Goal: Task Accomplishment & Management: Complete application form

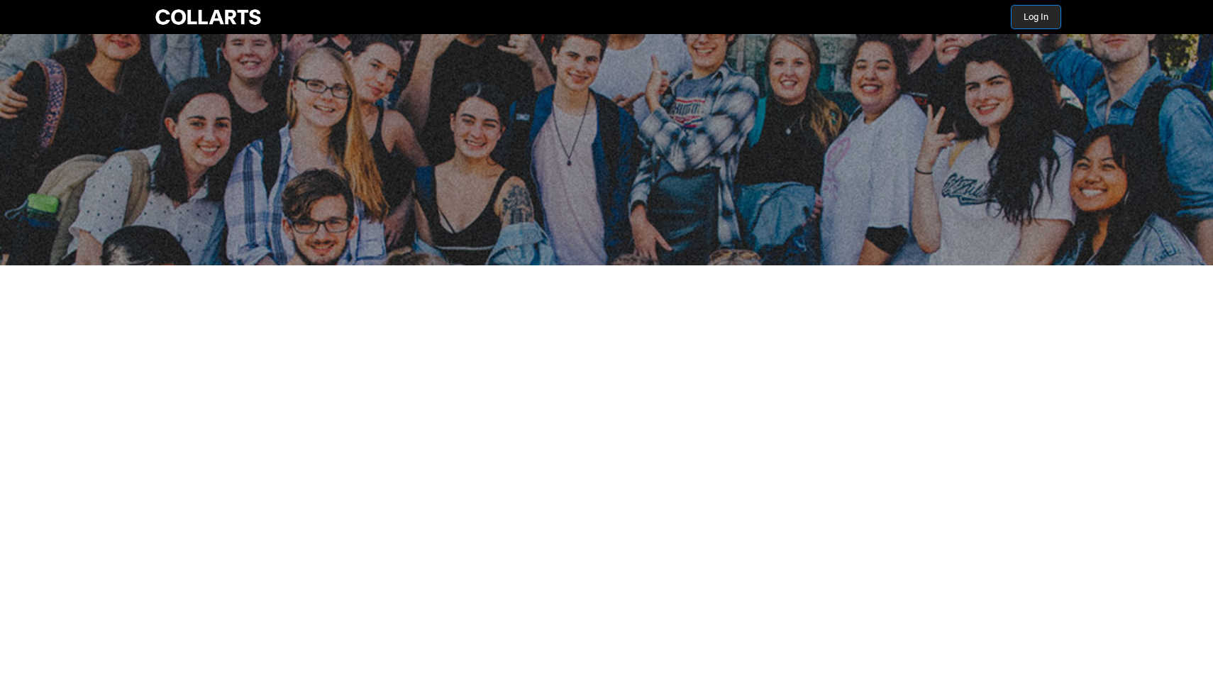
click at [1022, 24] on button "Log In" at bounding box center [1036, 17] width 49 height 23
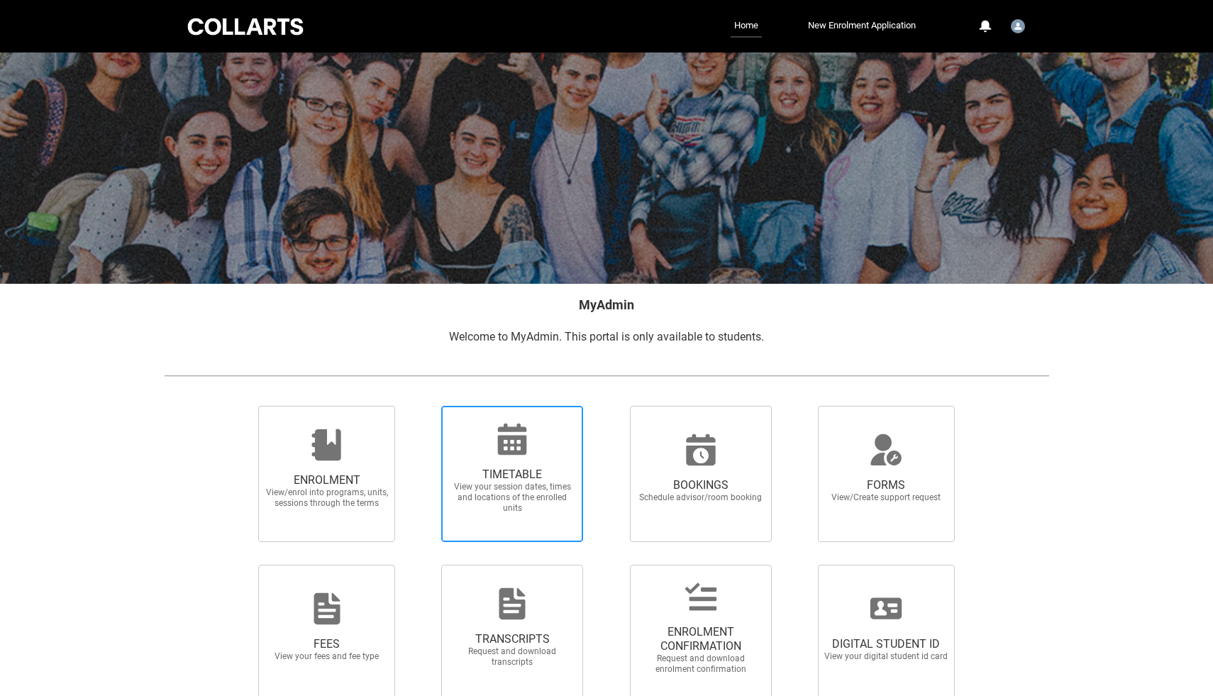
click at [540, 425] on div at bounding box center [512, 439] width 136 height 34
click at [424, 406] on input "TIMETABLE View your session dates, times and locations of the enrolled units" at bounding box center [423, 405] width 1 height 1
radio input "true"
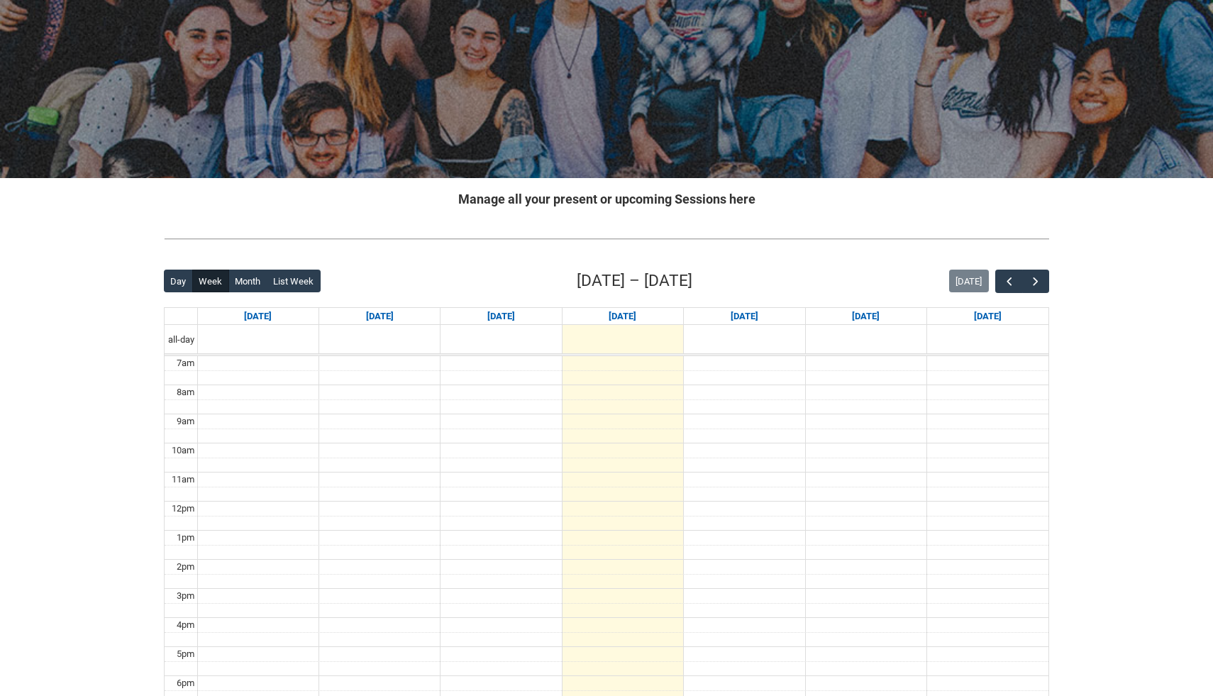
scroll to position [120, 0]
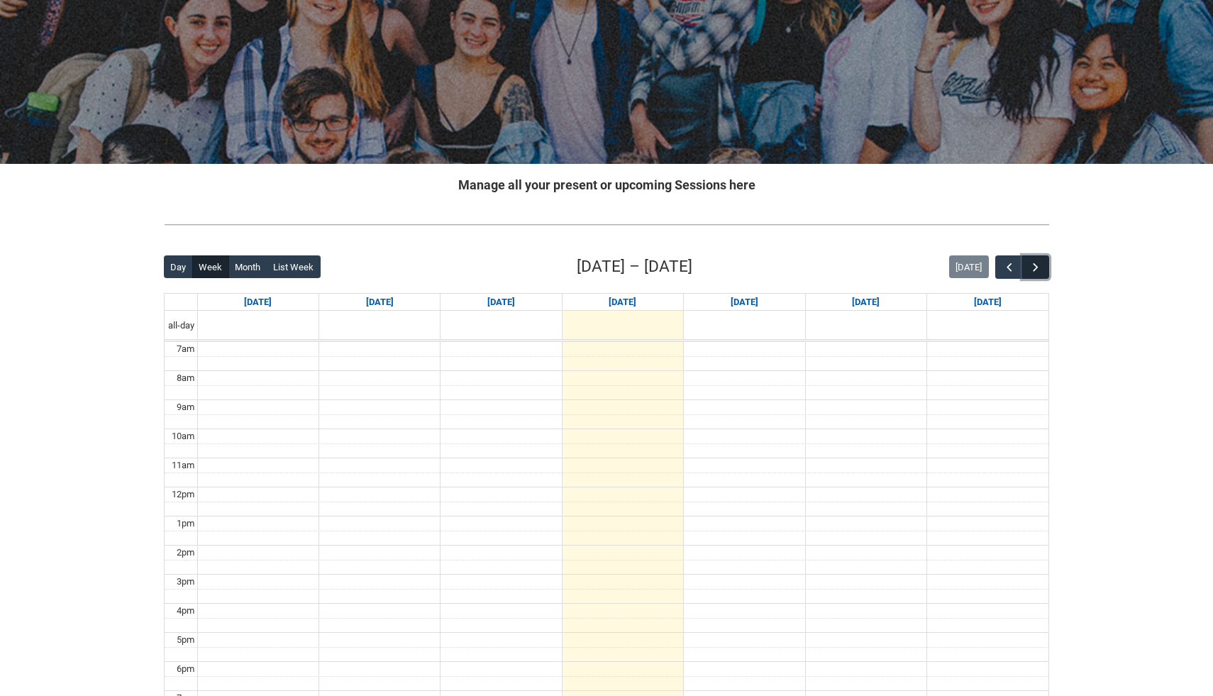
click at [1034, 260] on span "button" at bounding box center [1036, 267] width 14 height 14
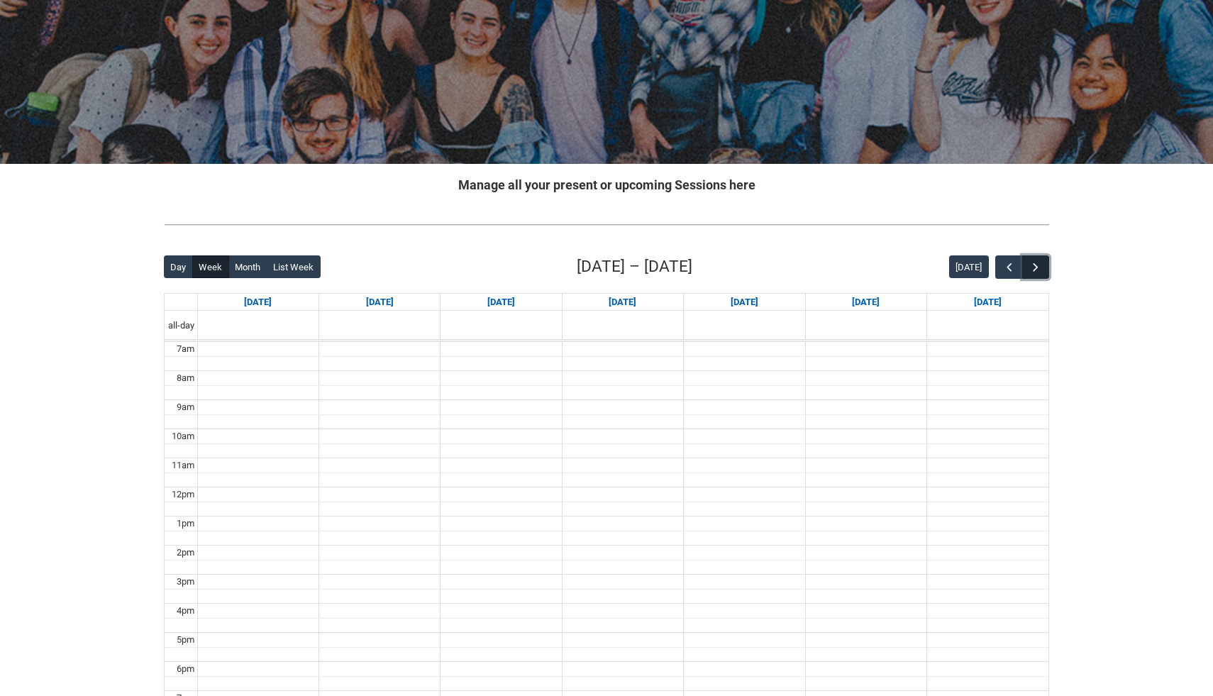
click at [1034, 260] on span "button" at bounding box center [1036, 267] width 14 height 14
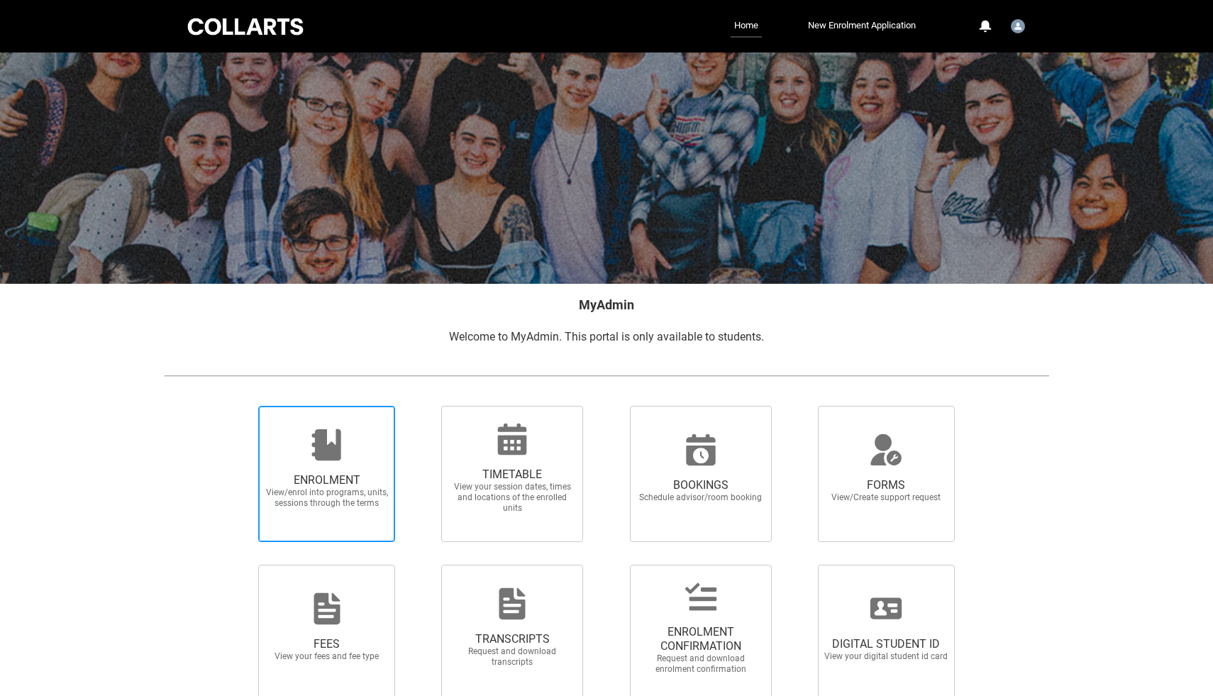
click at [350, 440] on div at bounding box center [327, 445] width 136 height 34
click at [241, 406] on input "ENROLMENT View/enrol into programs, units, sessions through the terms" at bounding box center [240, 405] width 1 height 1
radio input "true"
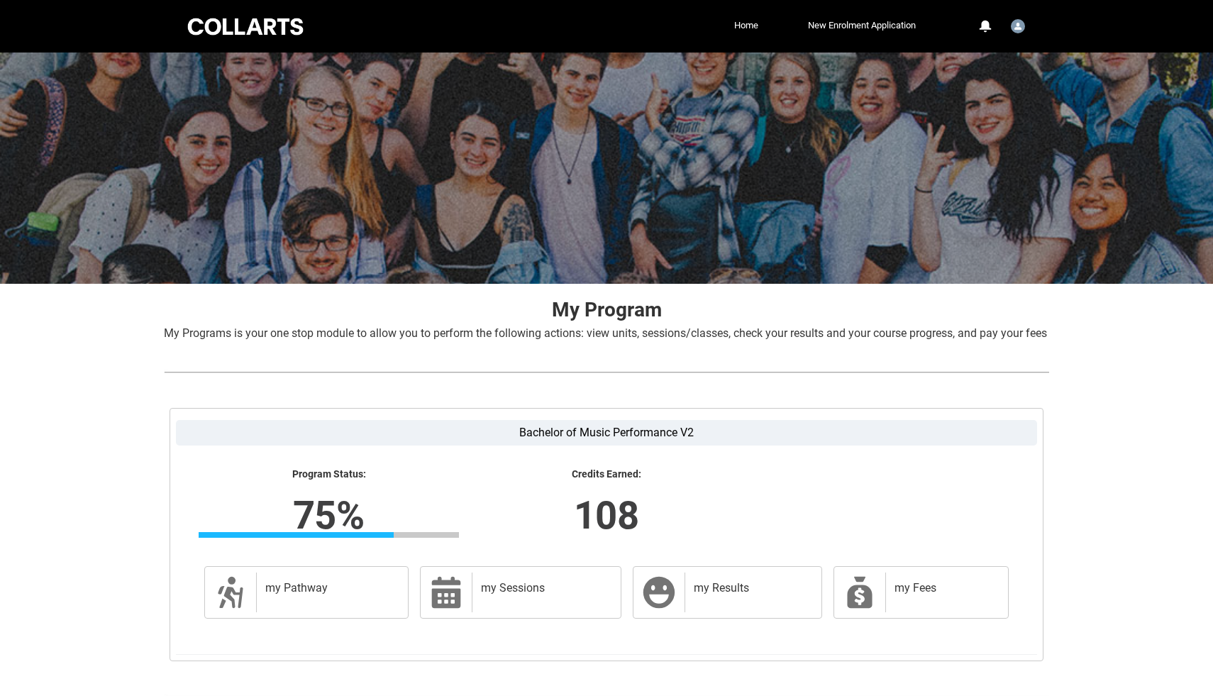
scroll to position [6, 0]
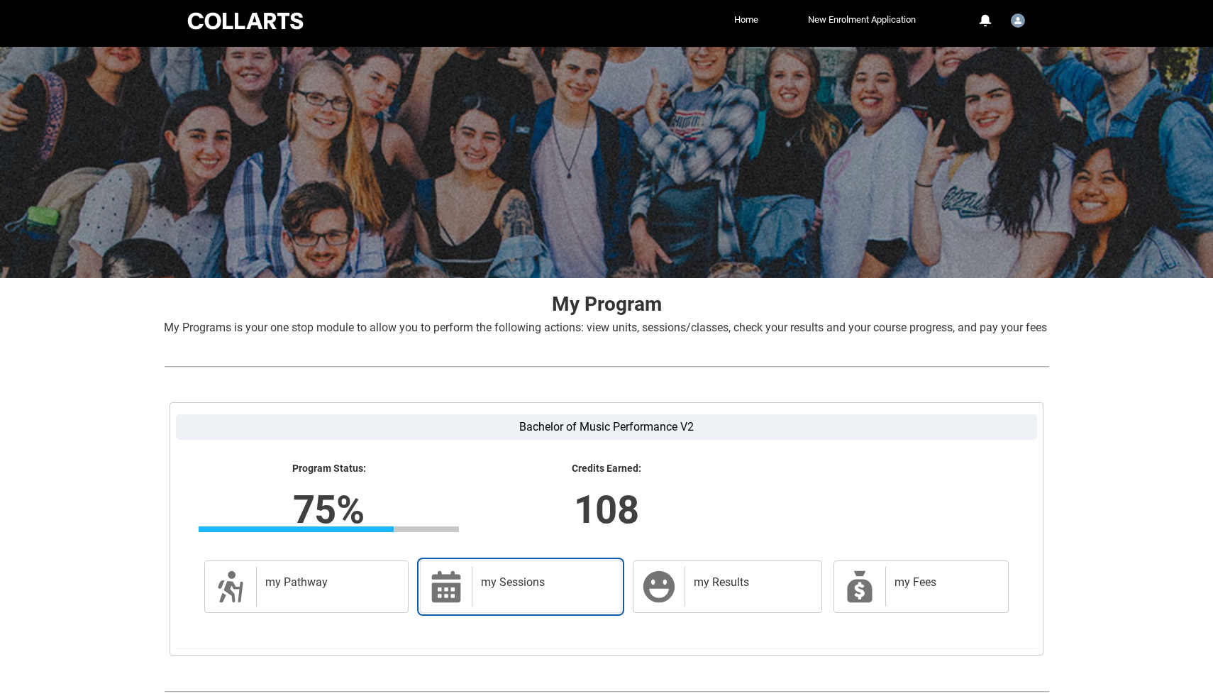
click at [505, 590] on h2 "my Sessions" at bounding box center [544, 582] width 126 height 14
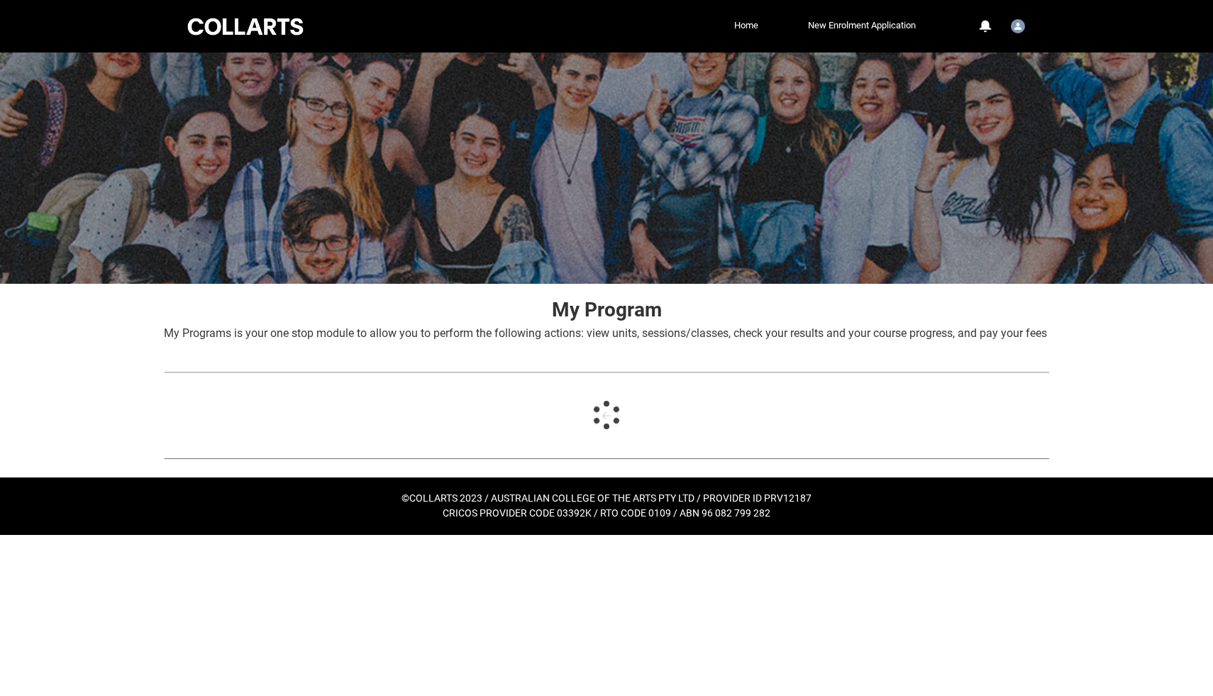
scroll to position [0, 0]
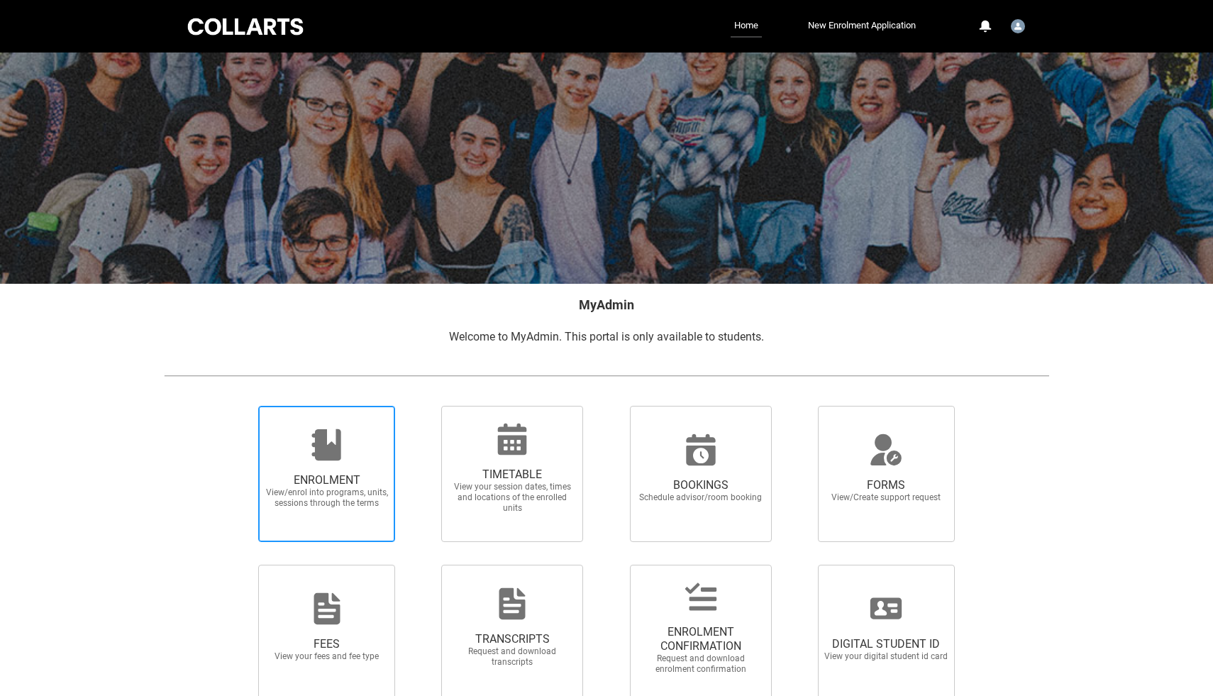
click at [337, 518] on span "ENROLMENT View/enrol into programs, units, sessions through the terms" at bounding box center [327, 491] width 136 height 58
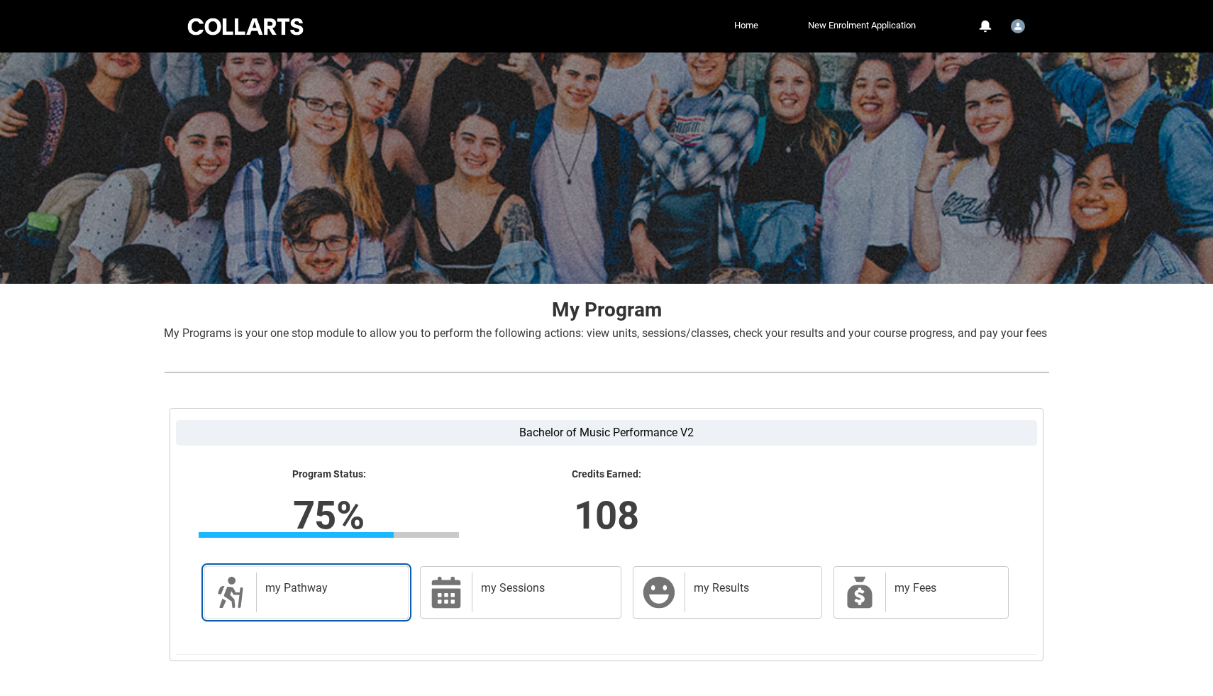
click at [326, 612] on div "my Pathway" at bounding box center [329, 593] width 146 height 40
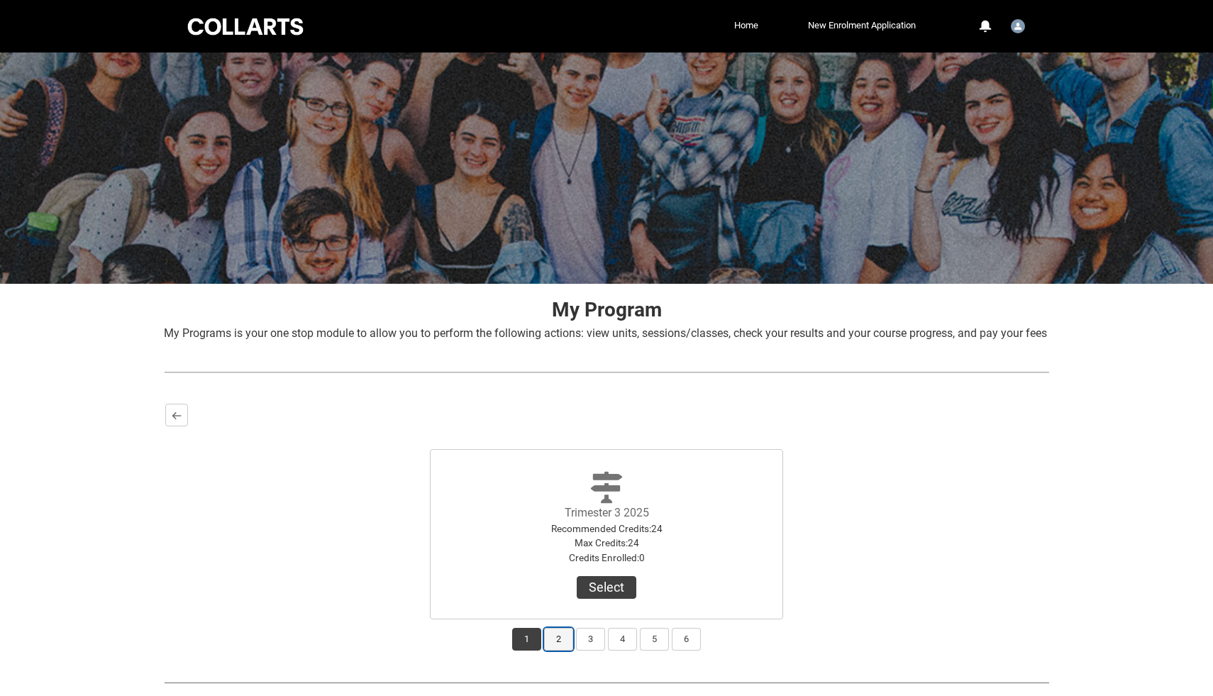
click at [556, 651] on button "2" at bounding box center [558, 639] width 29 height 23
click at [583, 651] on button "3" at bounding box center [590, 639] width 29 height 23
click at [528, 651] on button "1" at bounding box center [526, 639] width 29 height 23
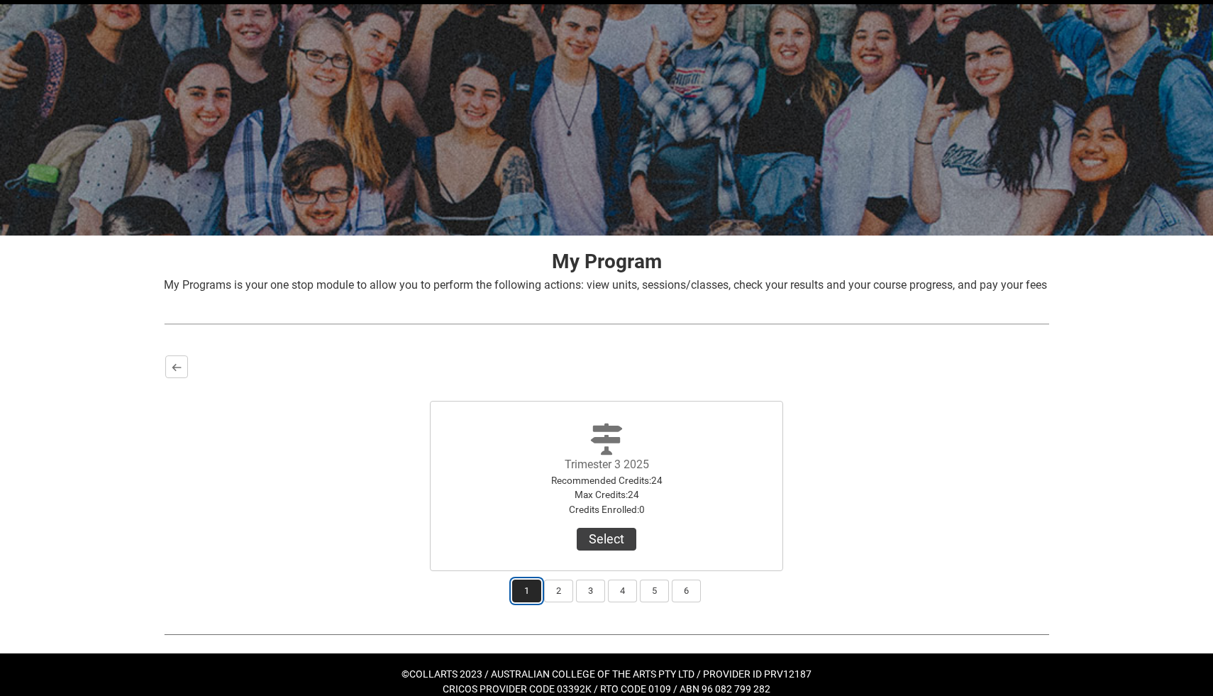
scroll to position [49, 0]
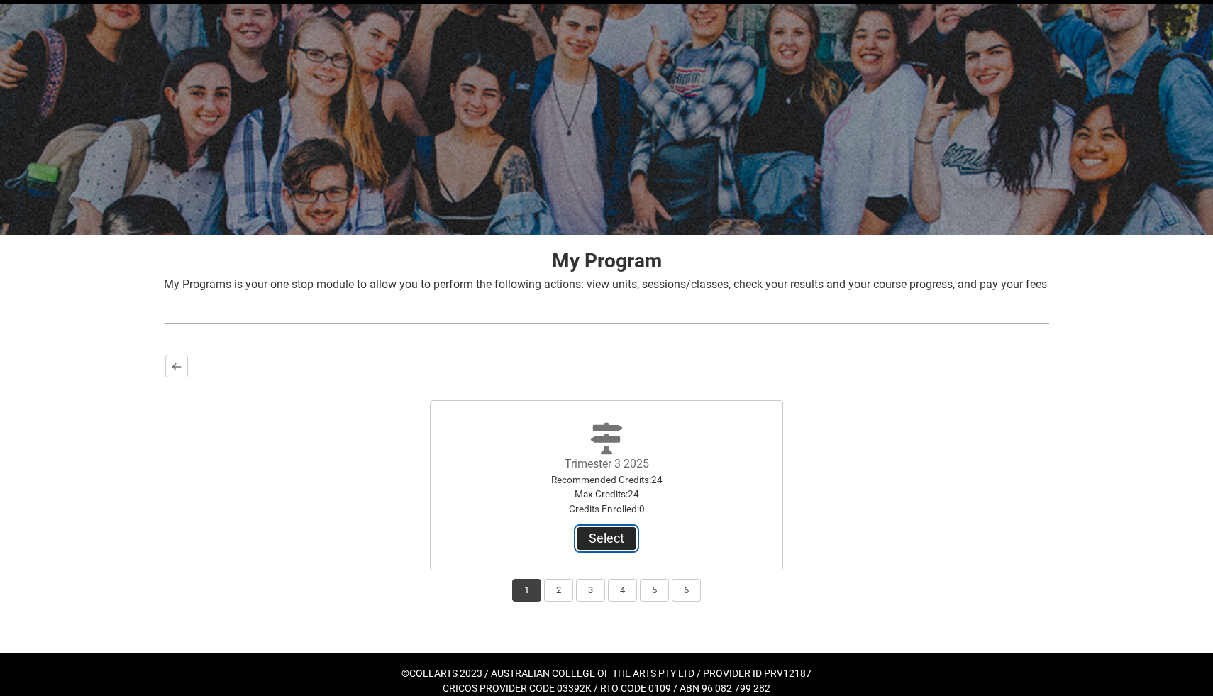
click at [619, 550] on button "Select" at bounding box center [607, 538] width 60 height 23
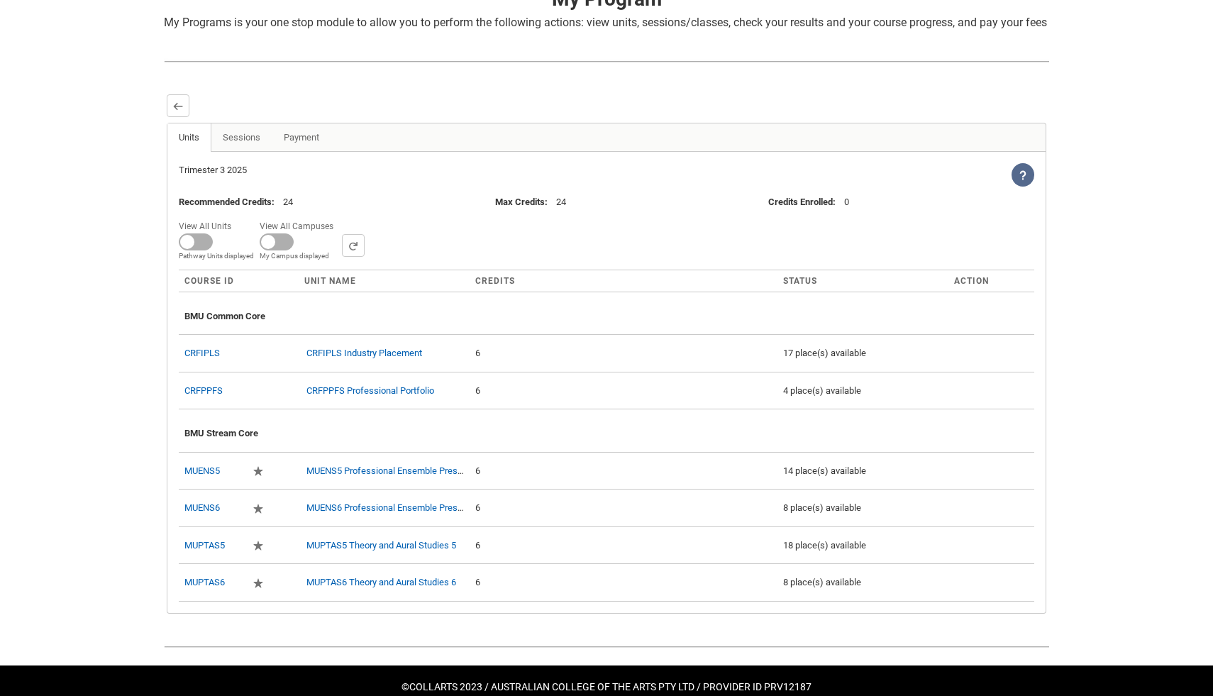
scroll to position [312, 0]
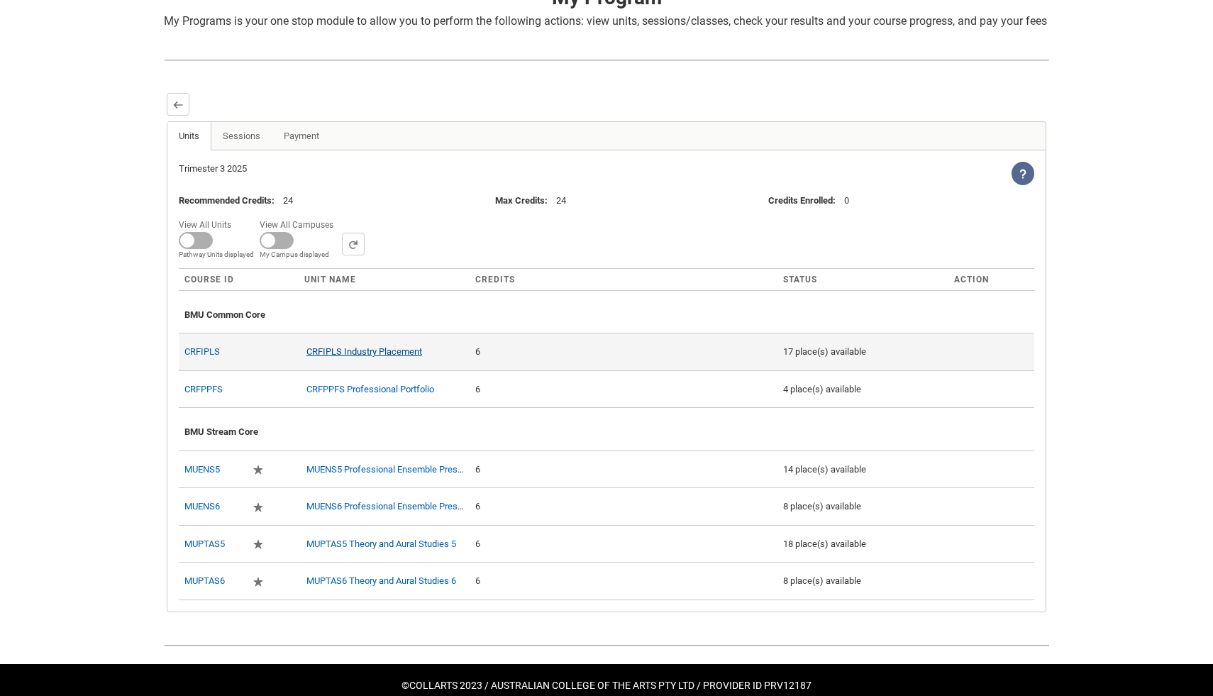
click at [397, 357] on link "CRFIPLS Industry Placement" at bounding box center [364, 351] width 116 height 11
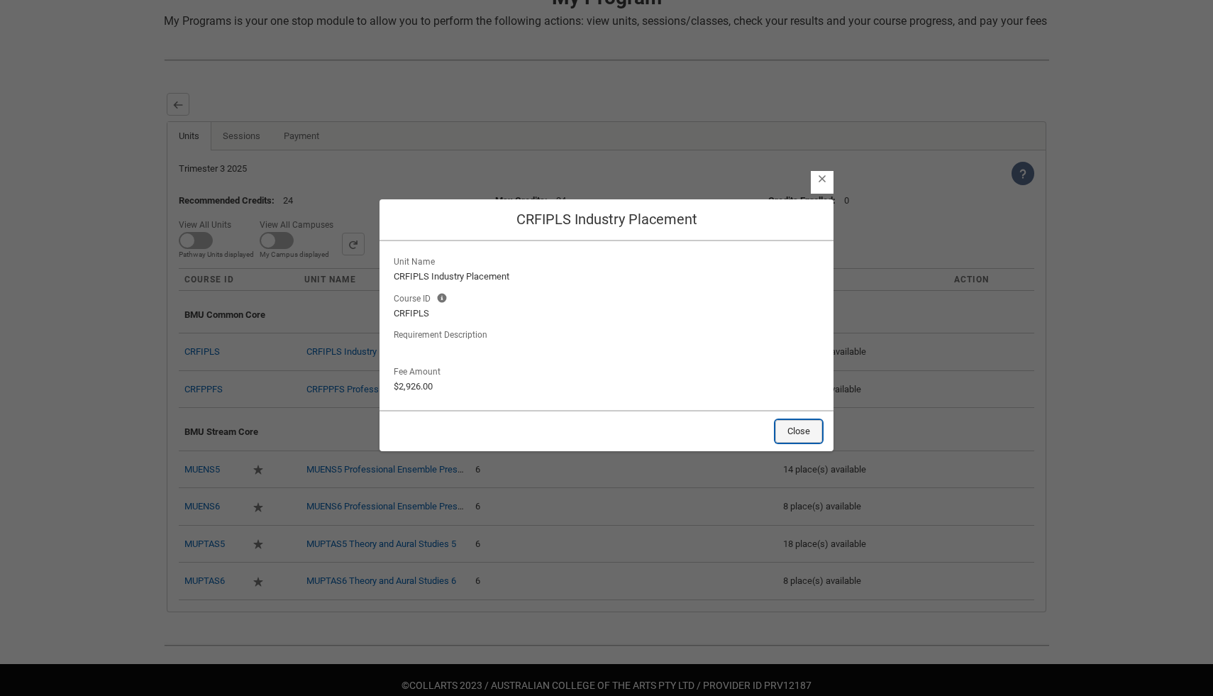
click at [799, 425] on button "Close" at bounding box center [798, 431] width 47 height 23
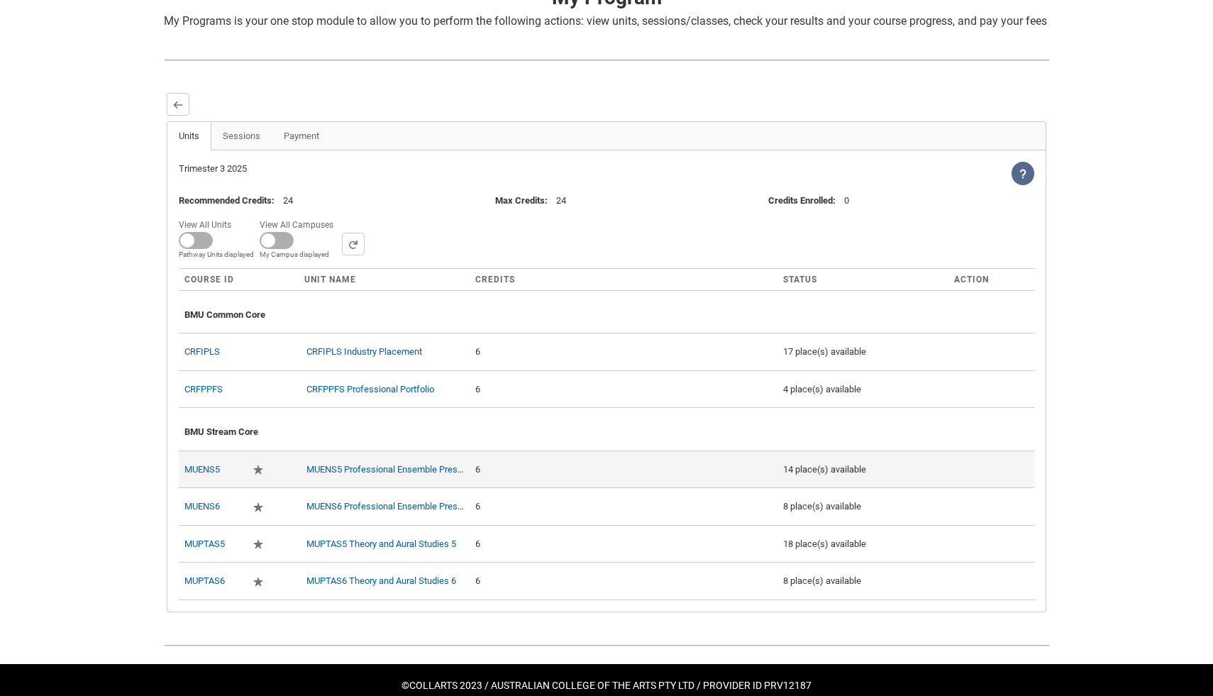
scroll to position [333, 0]
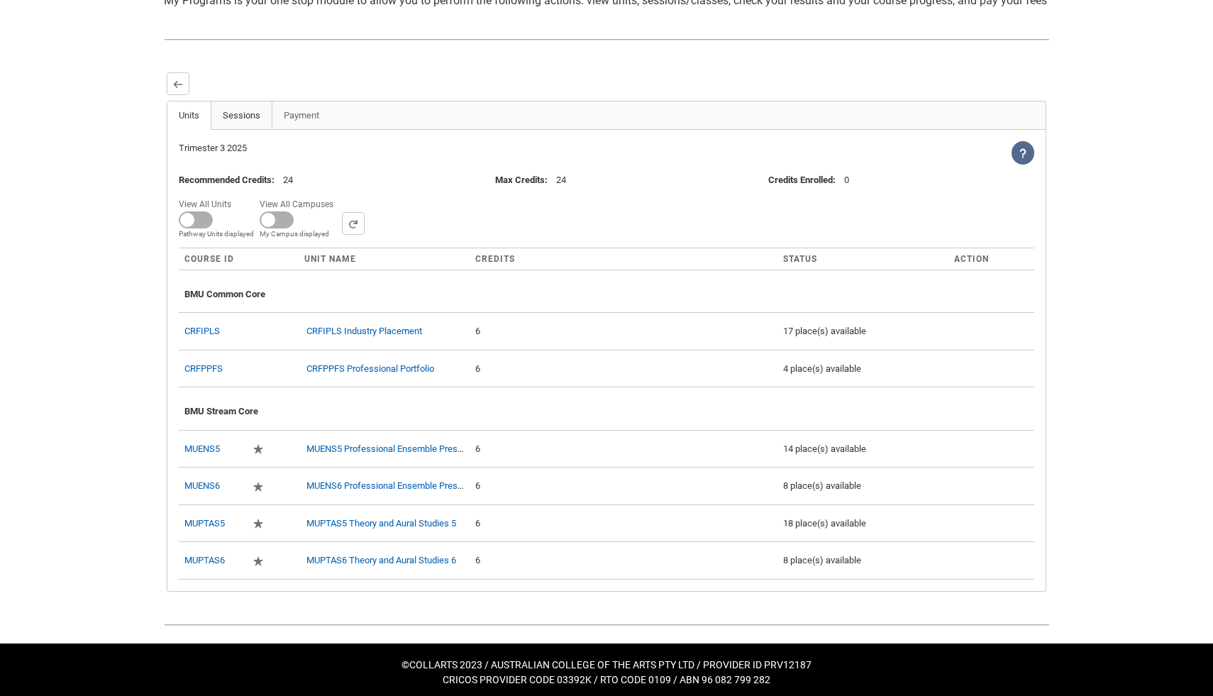
click at [248, 130] on link "Sessions" at bounding box center [242, 115] width 62 height 28
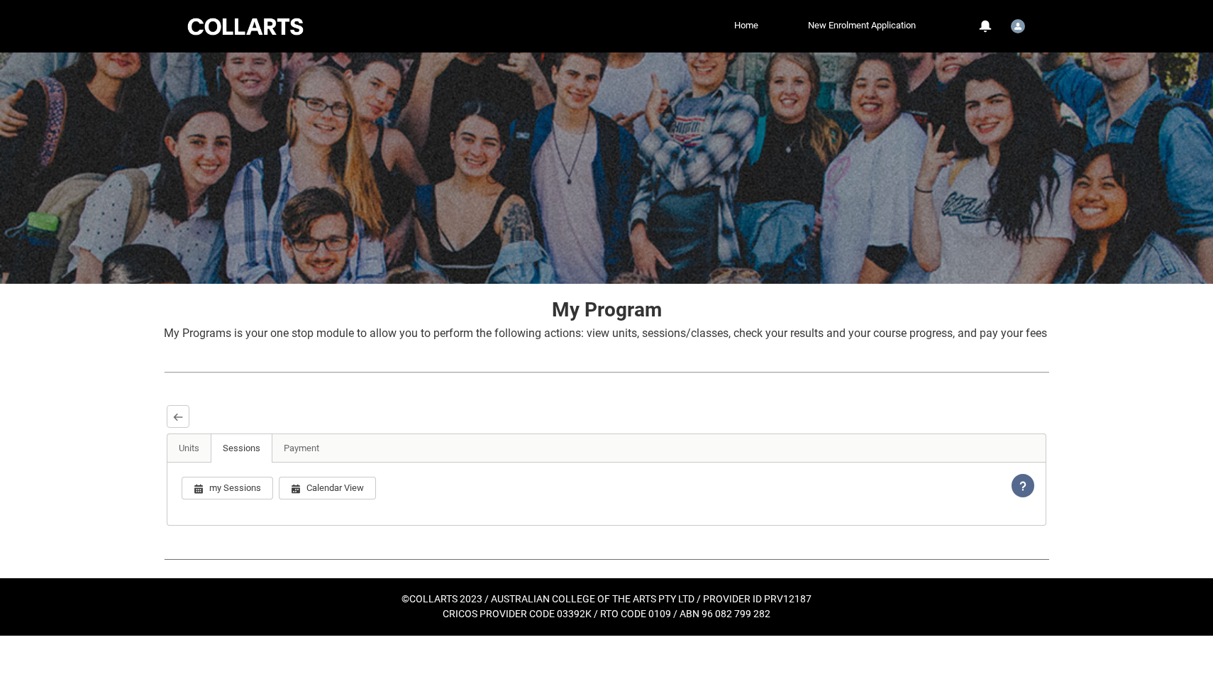
scroll to position [0, 0]
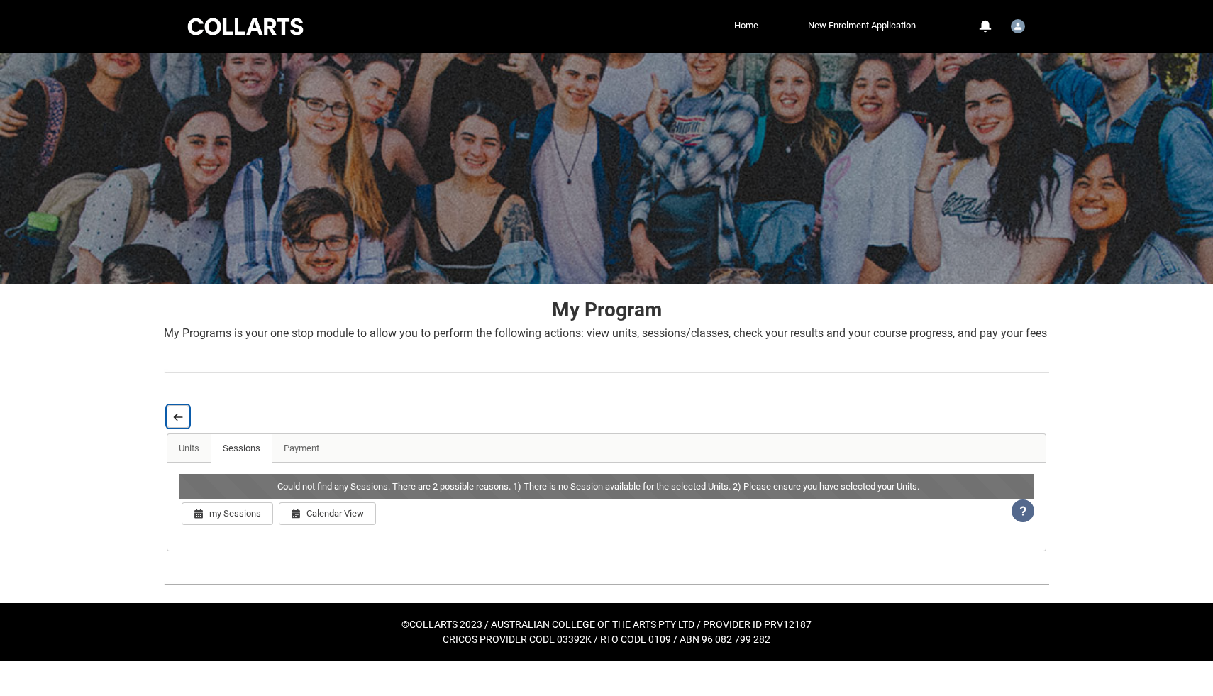
click at [174, 422] on lightning-primitive-icon "button" at bounding box center [178, 416] width 10 height 11
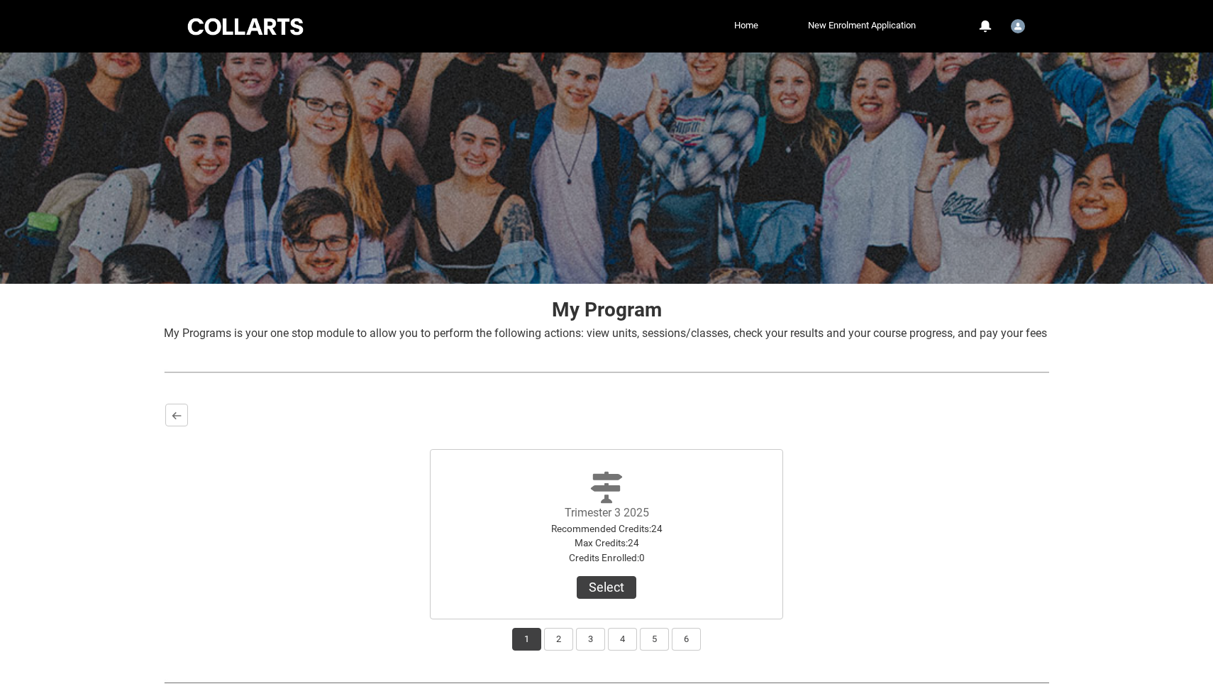
scroll to position [79, 0]
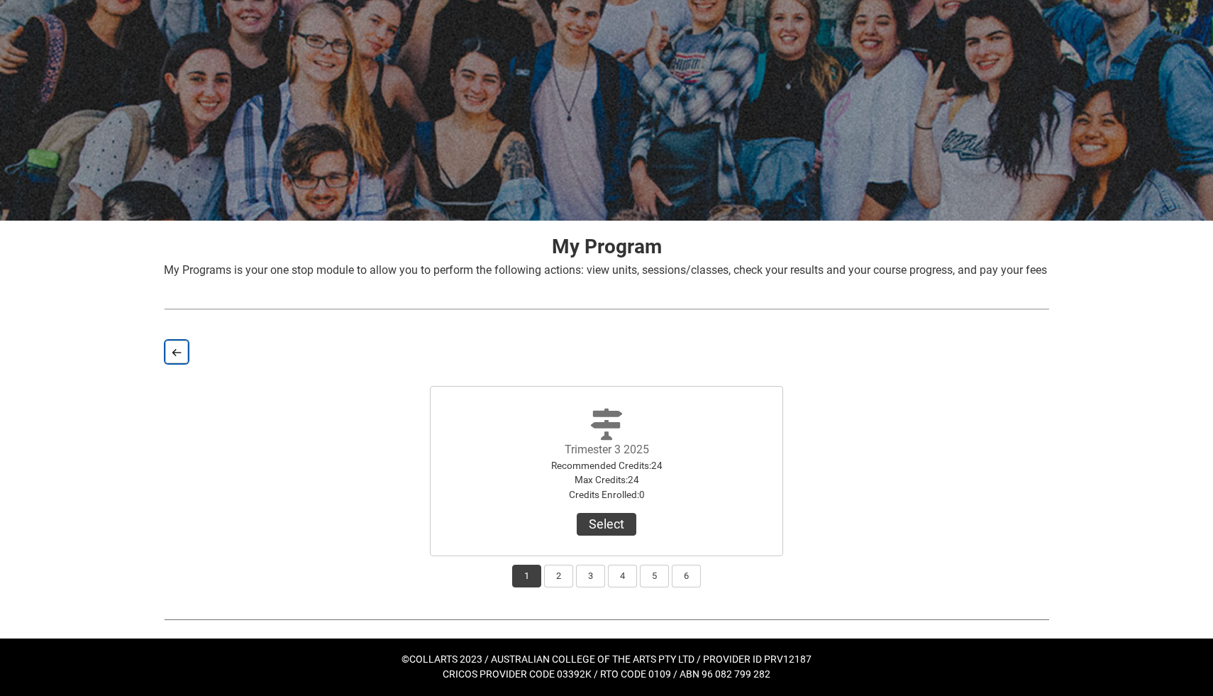
click at [181, 357] on lightning-primitive-icon "button" at bounding box center [177, 352] width 10 height 11
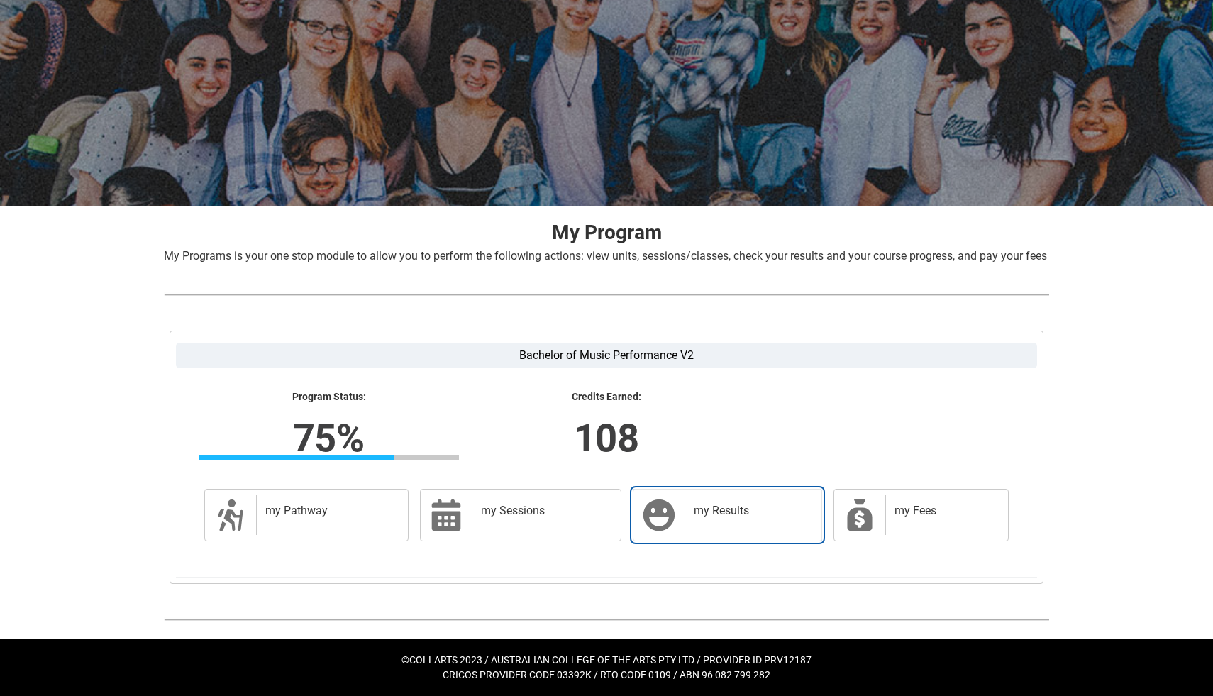
click at [712, 518] on h2 "my Results" at bounding box center [751, 511] width 114 height 14
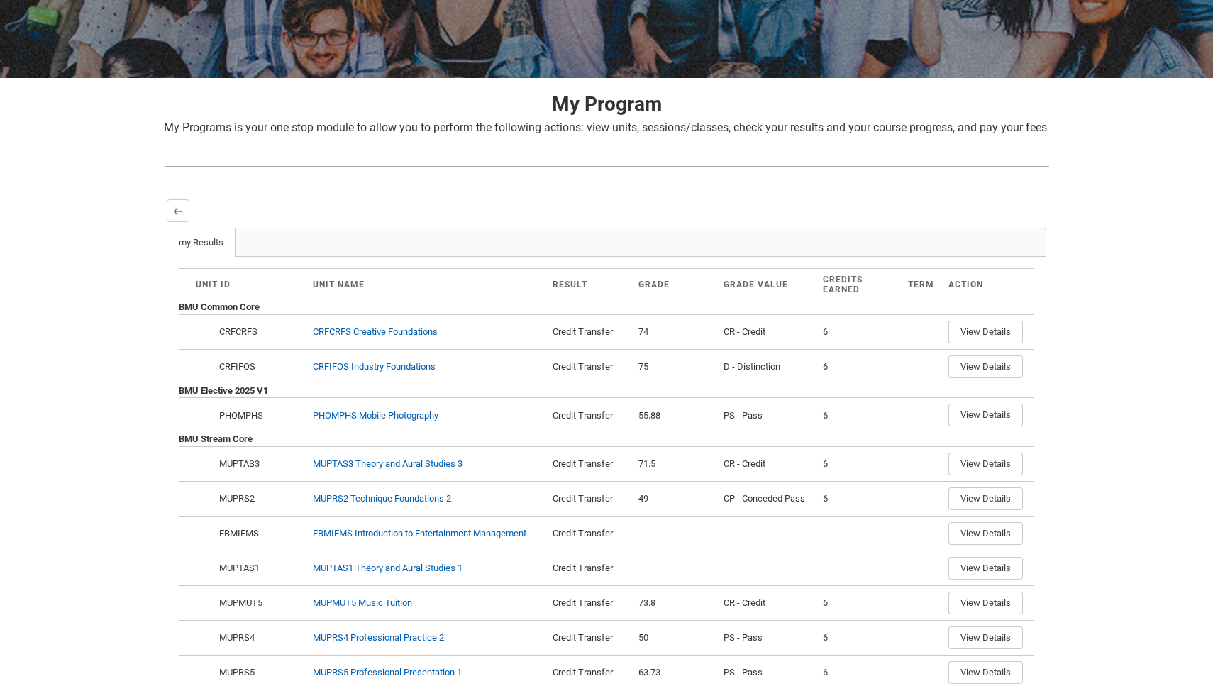
scroll to position [221, 0]
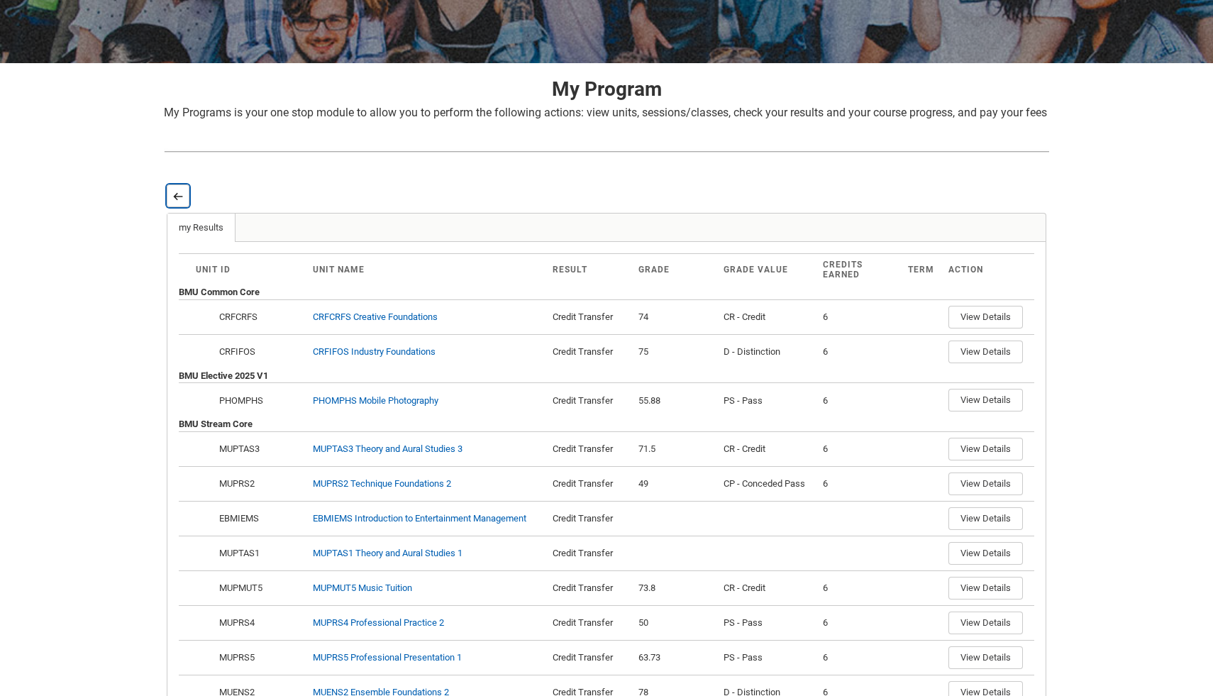
click at [175, 201] on lightning-primitive-icon "button" at bounding box center [178, 196] width 10 height 11
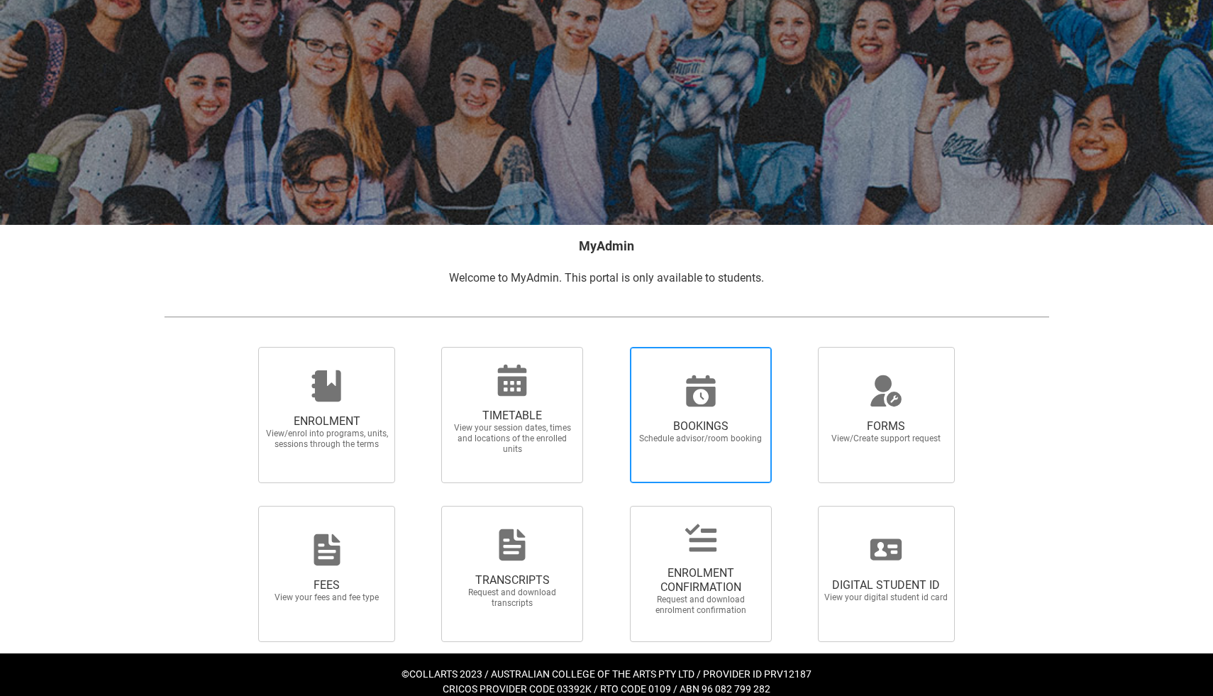
scroll to position [74, 0]
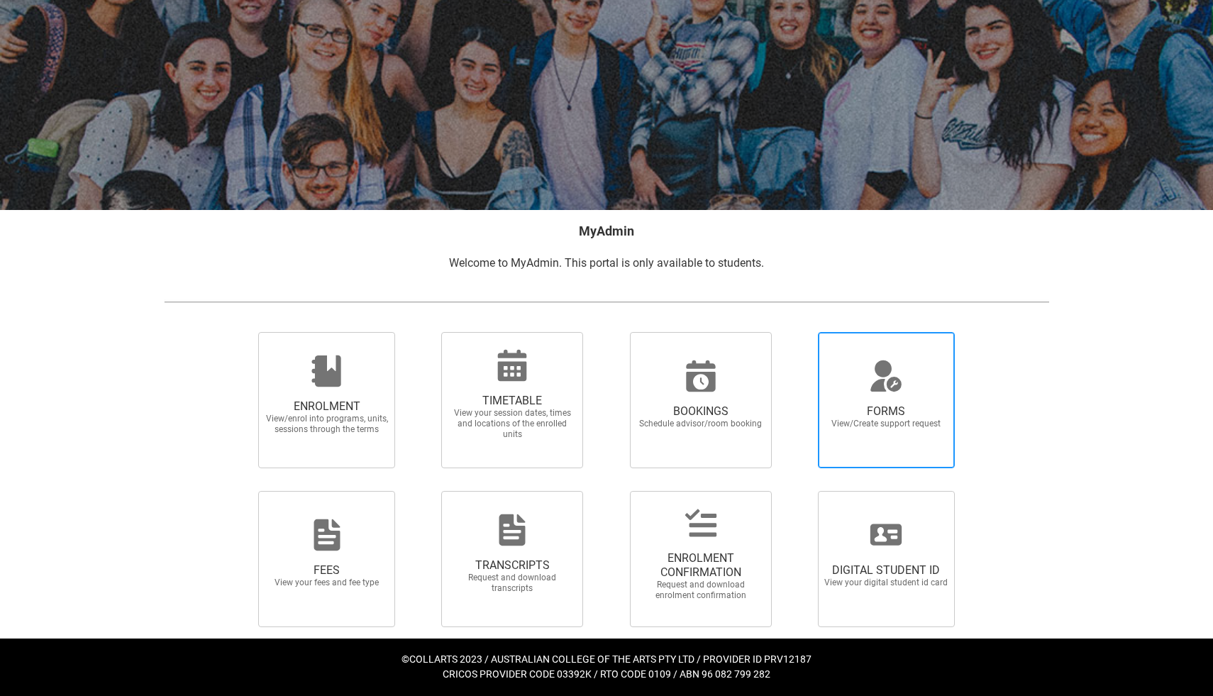
click at [880, 383] on icon at bounding box center [886, 384] width 31 height 15
click at [801, 332] on input "FORMS View/Create support request" at bounding box center [800, 331] width 1 height 1
radio input "true"
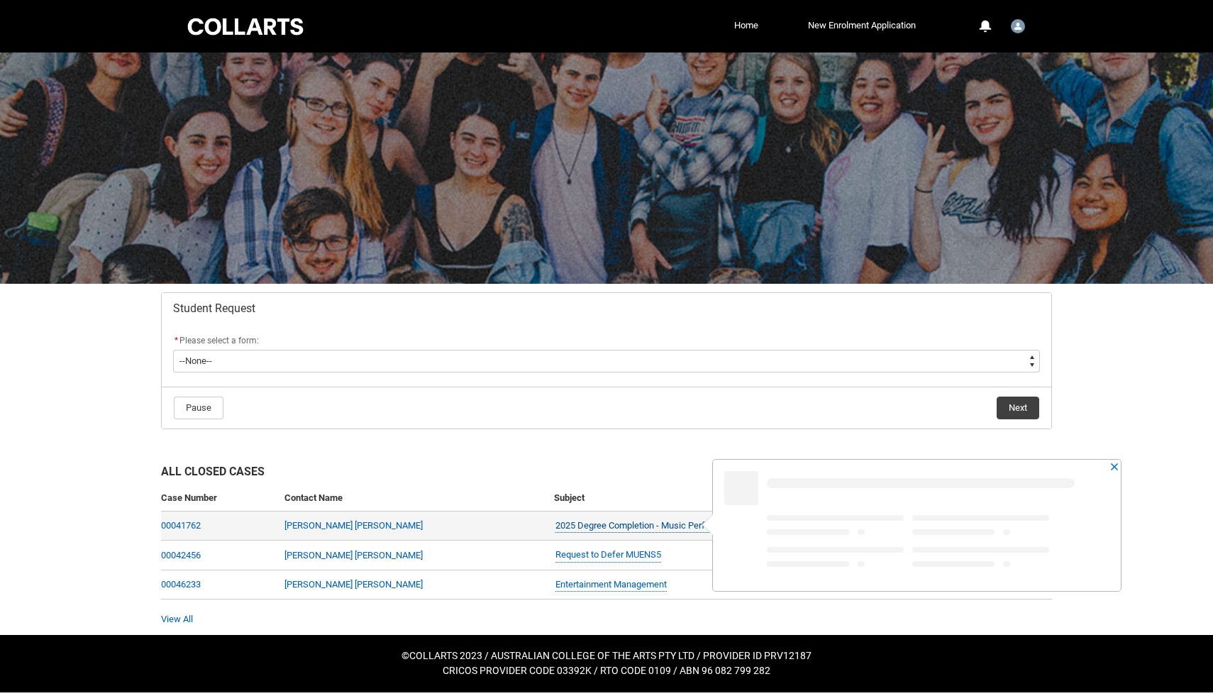
click at [597, 524] on link "2025 Degree Completion - Music Performance" at bounding box center [647, 526] width 185 height 15
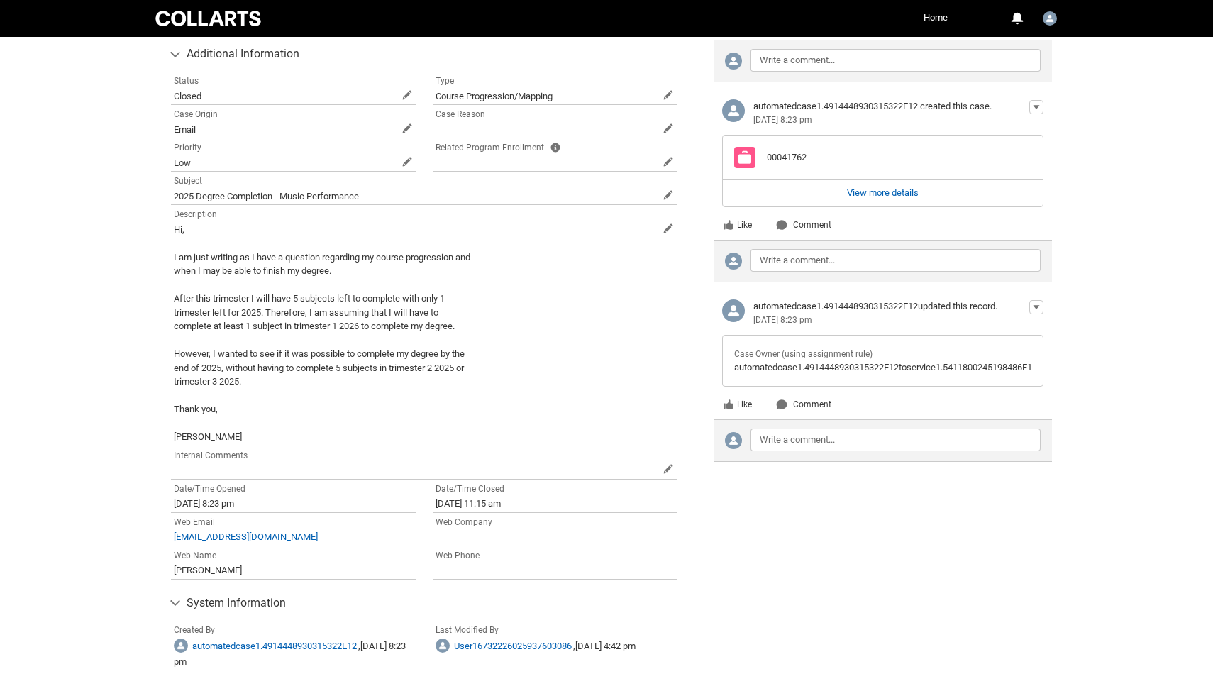
scroll to position [609, 0]
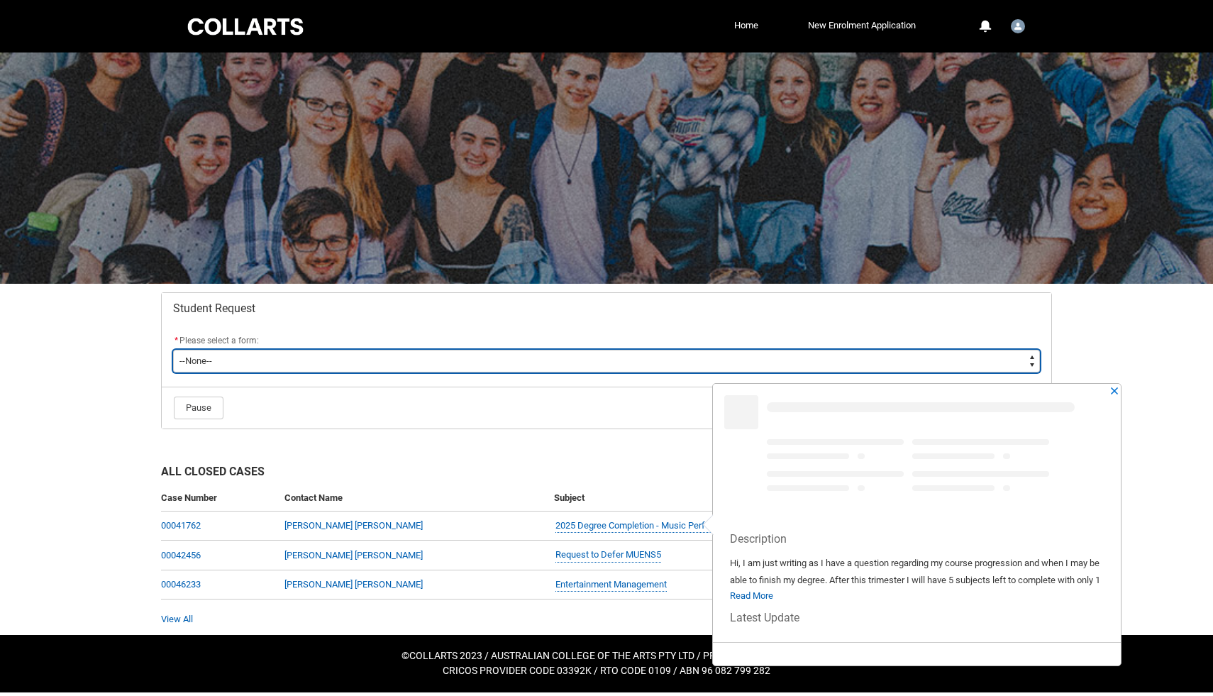
click at [583, 369] on select "--None-- Academic Transcript Application to Appeal Assignment Extension Change …" at bounding box center [606, 361] width 867 height 23
